Goal: Navigation & Orientation: Find specific page/section

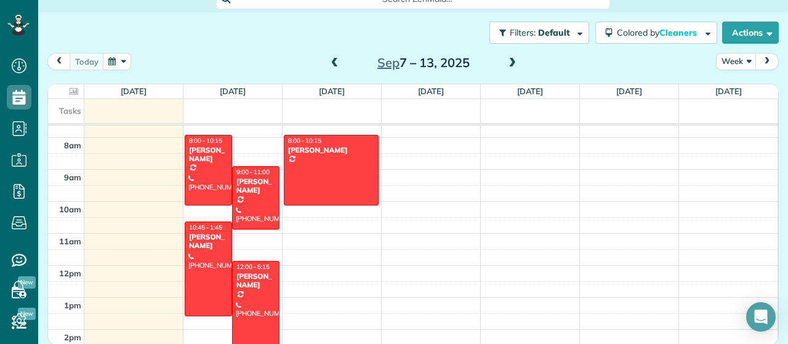
scroll to position [230, 0]
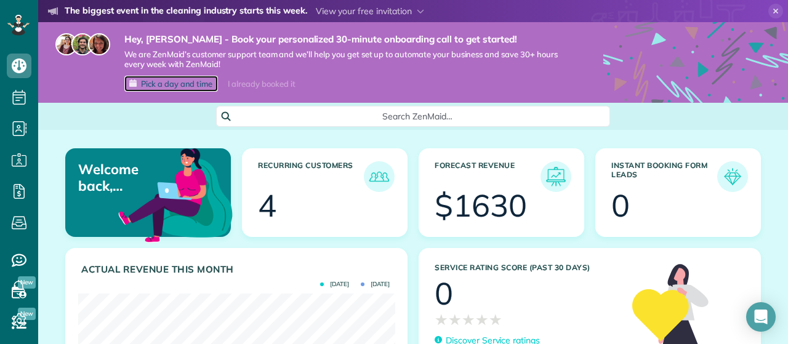
scroll to position [140, 317]
click at [191, 86] on span "Pick a day and time" at bounding box center [176, 84] width 71 height 10
click at [373, 10] on span at bounding box center [370, 11] width 108 height 11
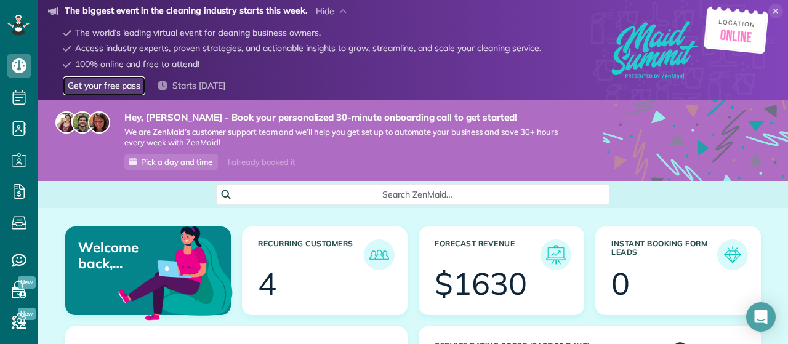
click at [107, 88] on link "Get your free pass" at bounding box center [104, 85] width 83 height 19
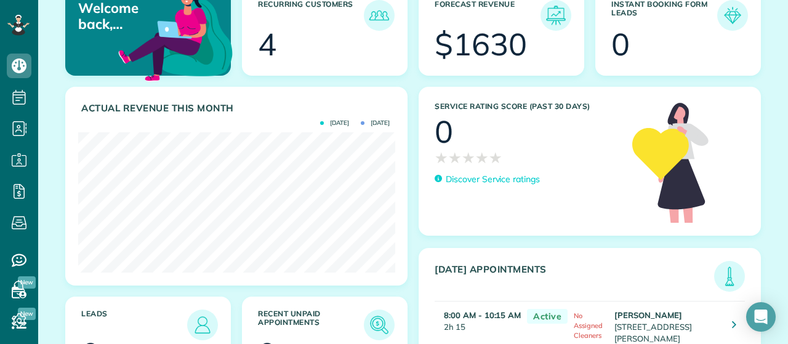
scroll to position [0, 0]
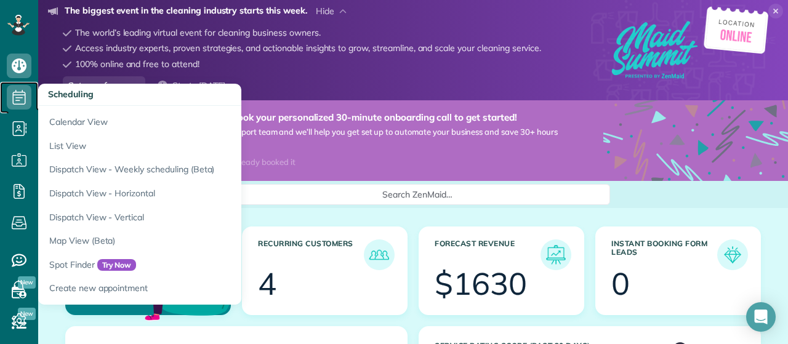
click at [21, 94] on icon at bounding box center [19, 97] width 25 height 25
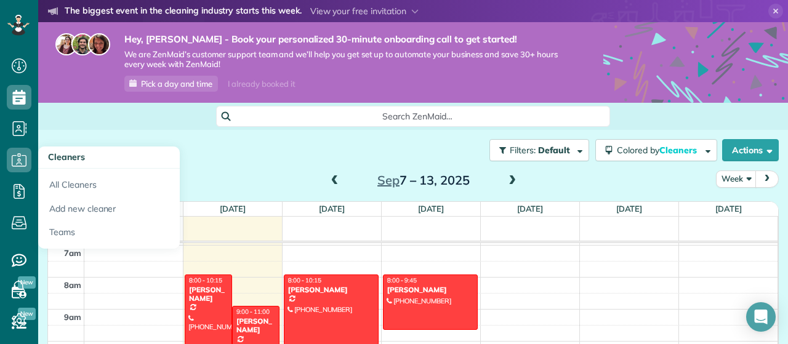
scroll to position [151, 0]
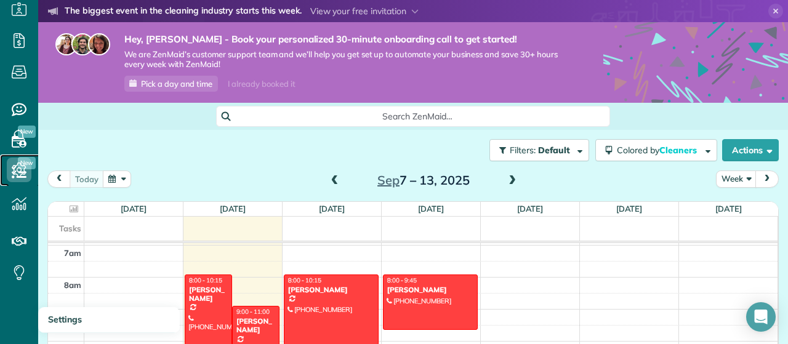
click at [20, 172] on use at bounding box center [19, 170] width 14 height 15
